Goal: Information Seeking & Learning: Learn about a topic

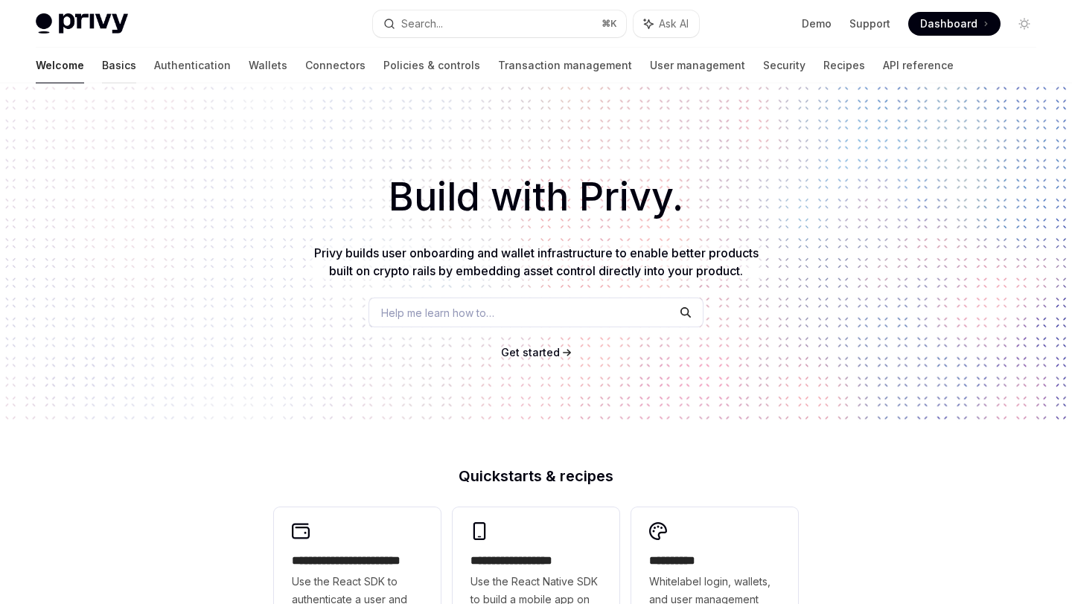
click at [102, 68] on link "Basics" at bounding box center [119, 66] width 34 height 36
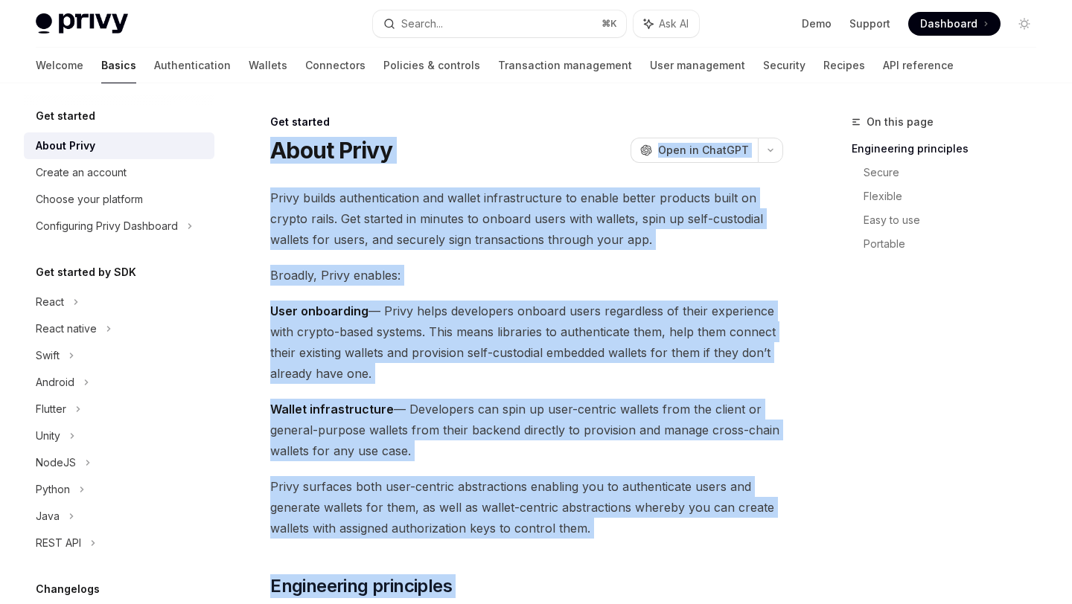
drag, startPoint x: 739, startPoint y: 456, endPoint x: 258, endPoint y: 153, distance: 569.0
copy div "Lorem Ipsum DoloRS Amet co AdipISC ElitSE Doei te InciDID Utlab etdolo magnaali…"
click at [90, 24] on img at bounding box center [82, 23] width 92 height 21
type textarea "*"
